Goal: Navigation & Orientation: Find specific page/section

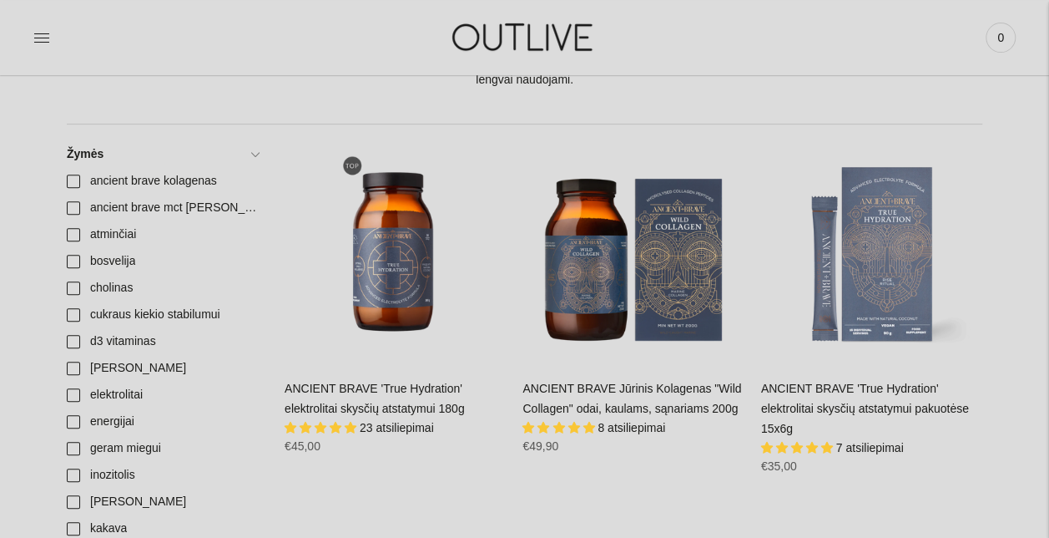
scroll to position [333, 0]
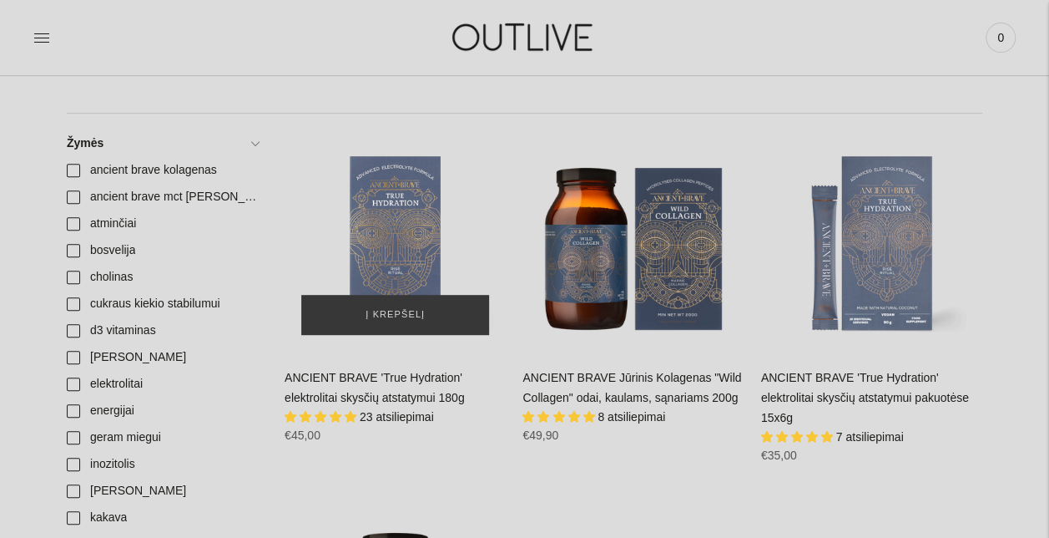
click at [399, 202] on div "ANCIENT BRAVE 'True Hydration' elektrolitai skysčių atstatymui 180g\a" at bounding box center [395, 240] width 221 height 221
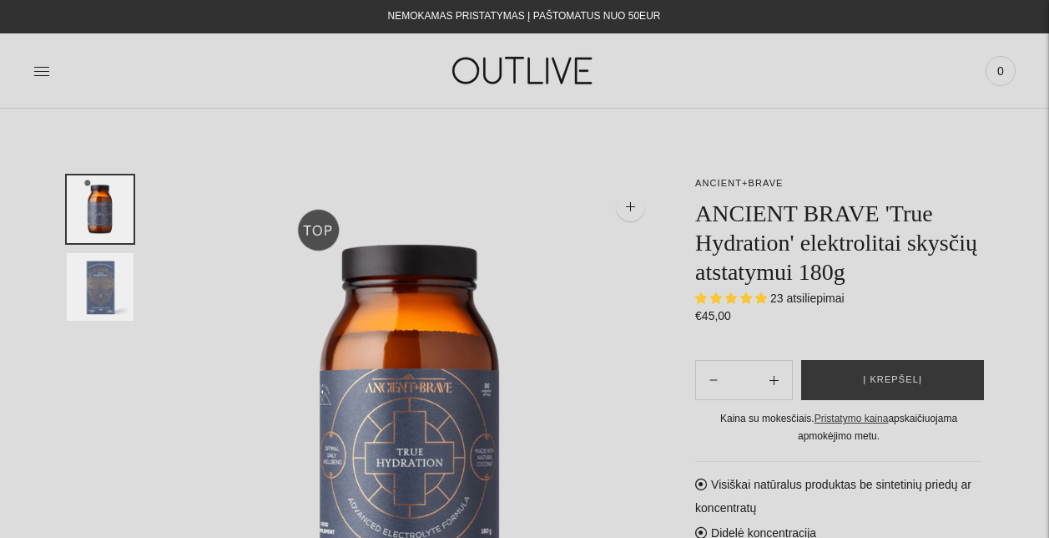
select select "**********"
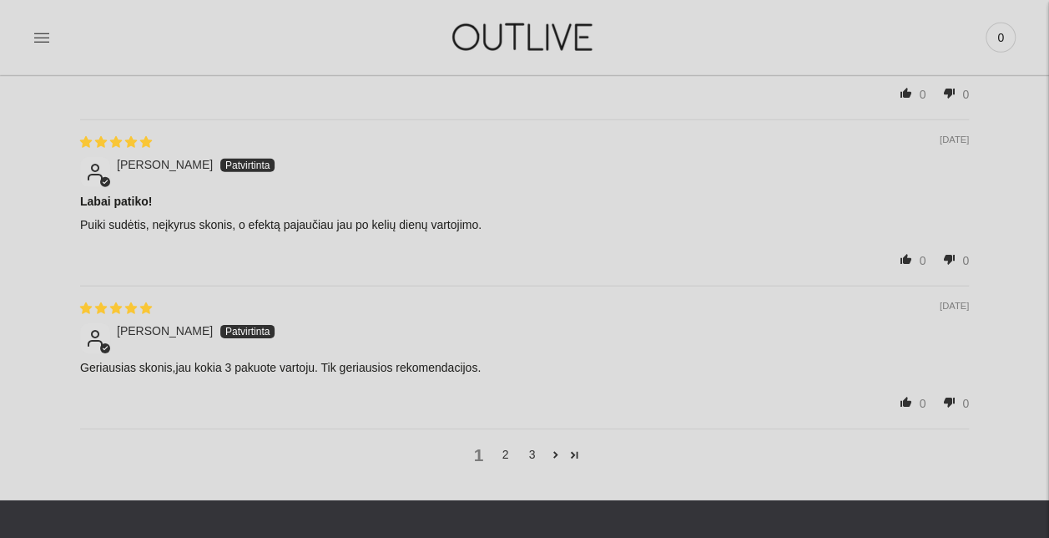
scroll to position [2471, 0]
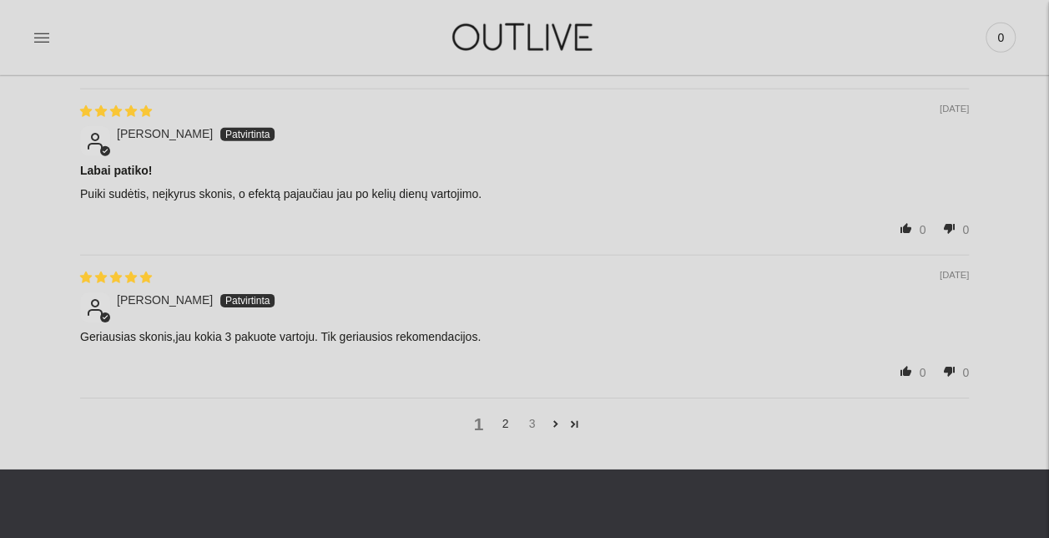
click at [531, 414] on link "3" at bounding box center [532, 423] width 27 height 18
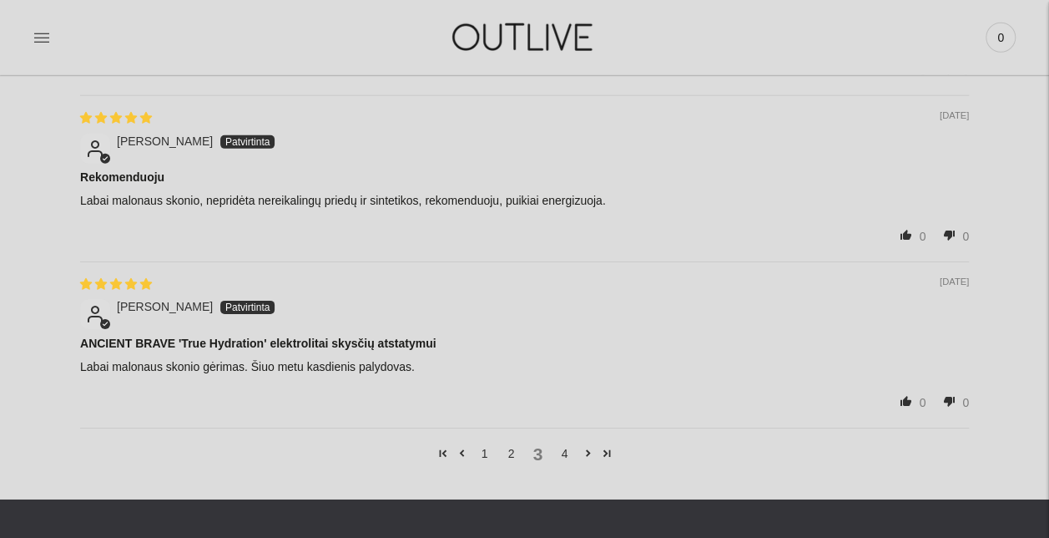
scroll to position [2629, 0]
